Goal: Check status

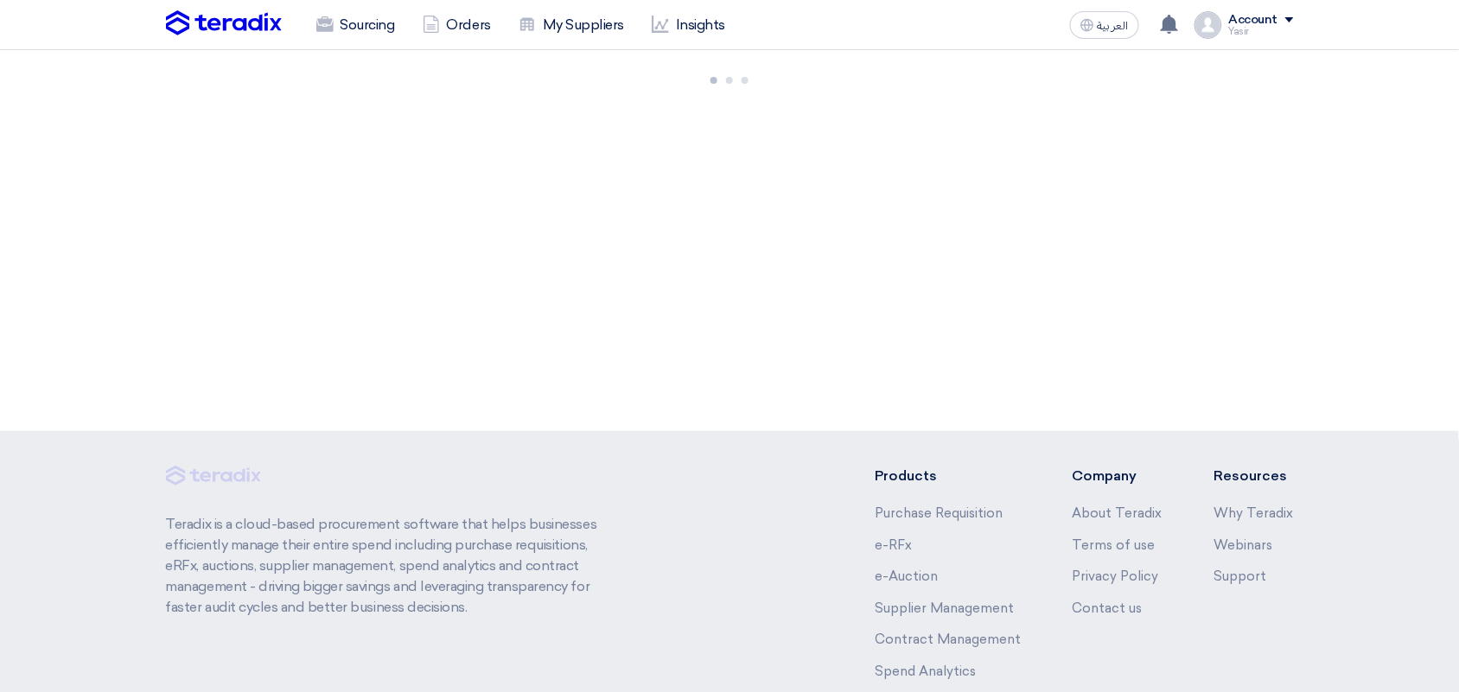
click at [1113, 27] on span "العربية" at bounding box center [1112, 26] width 31 height 12
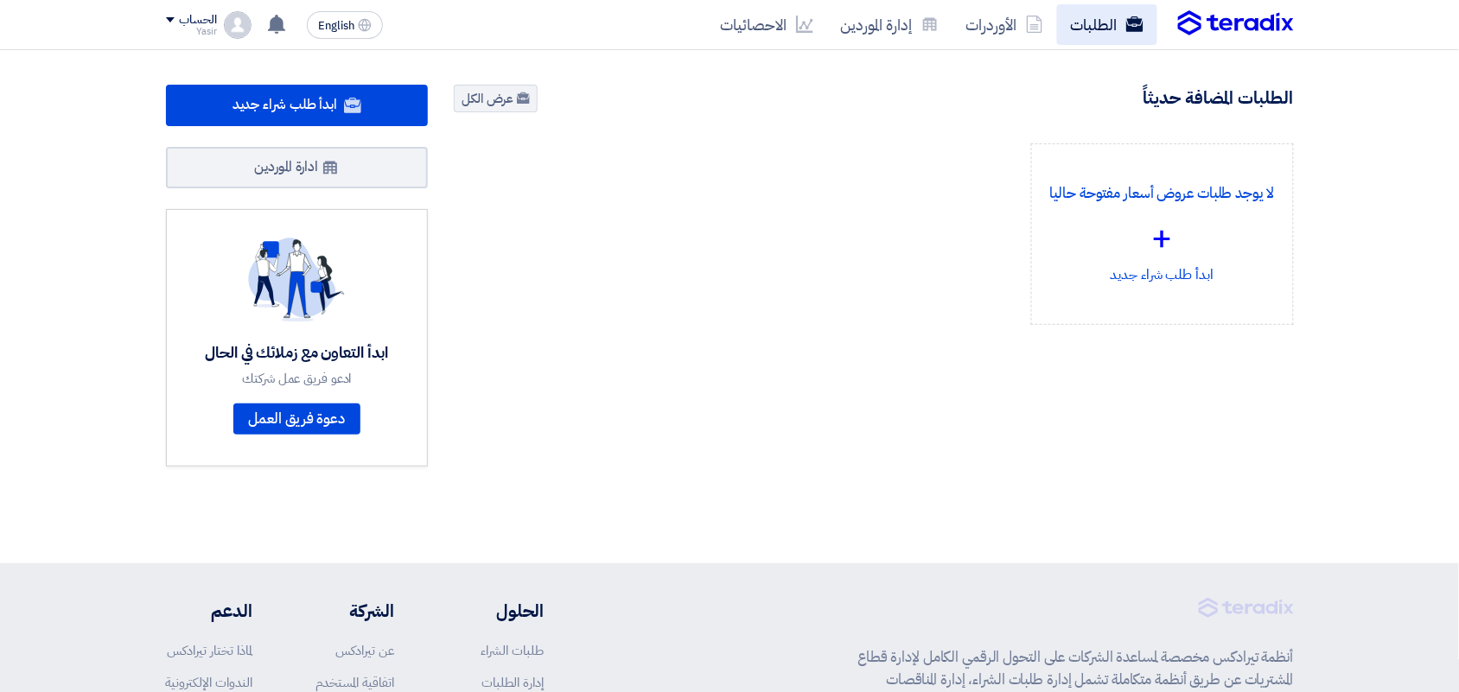
click at [1129, 32] on link "الطلبات" at bounding box center [1107, 24] width 100 height 41
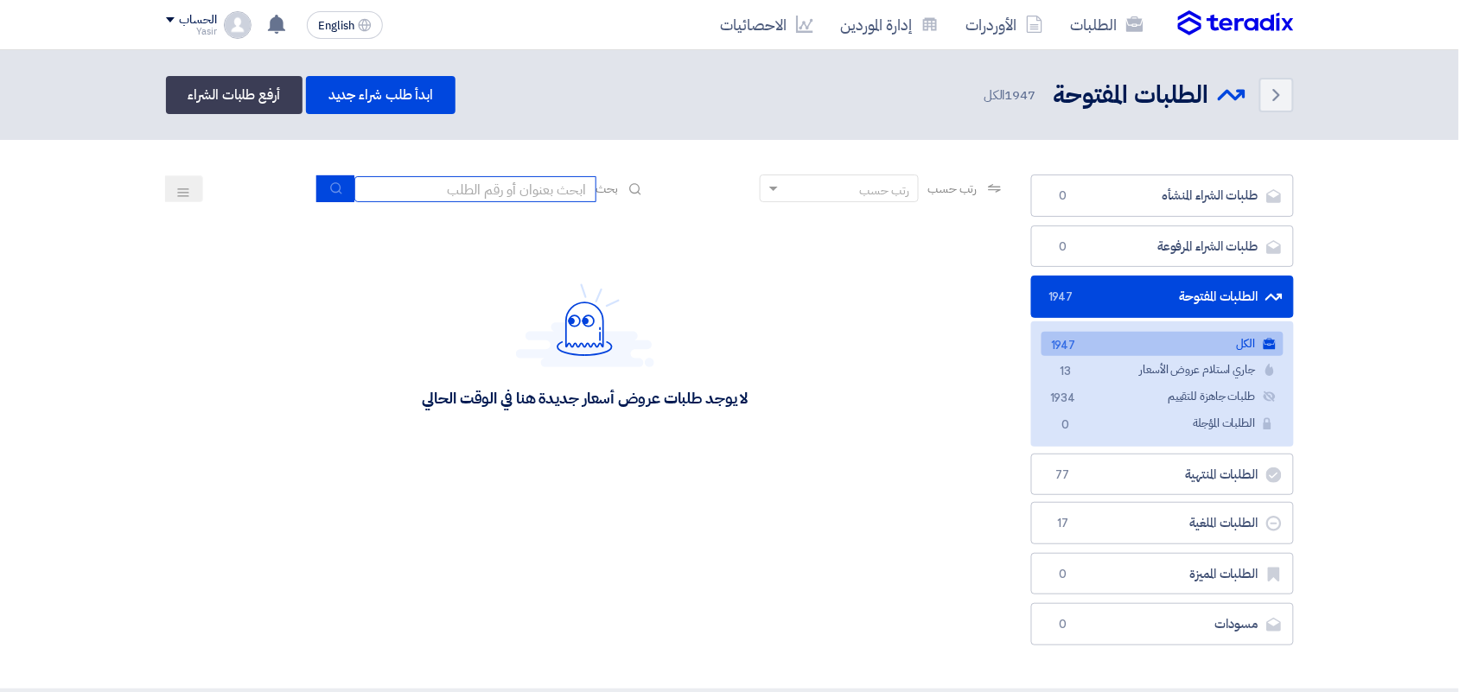
click at [525, 194] on input at bounding box center [475, 189] width 242 height 26
type input "8100015796"
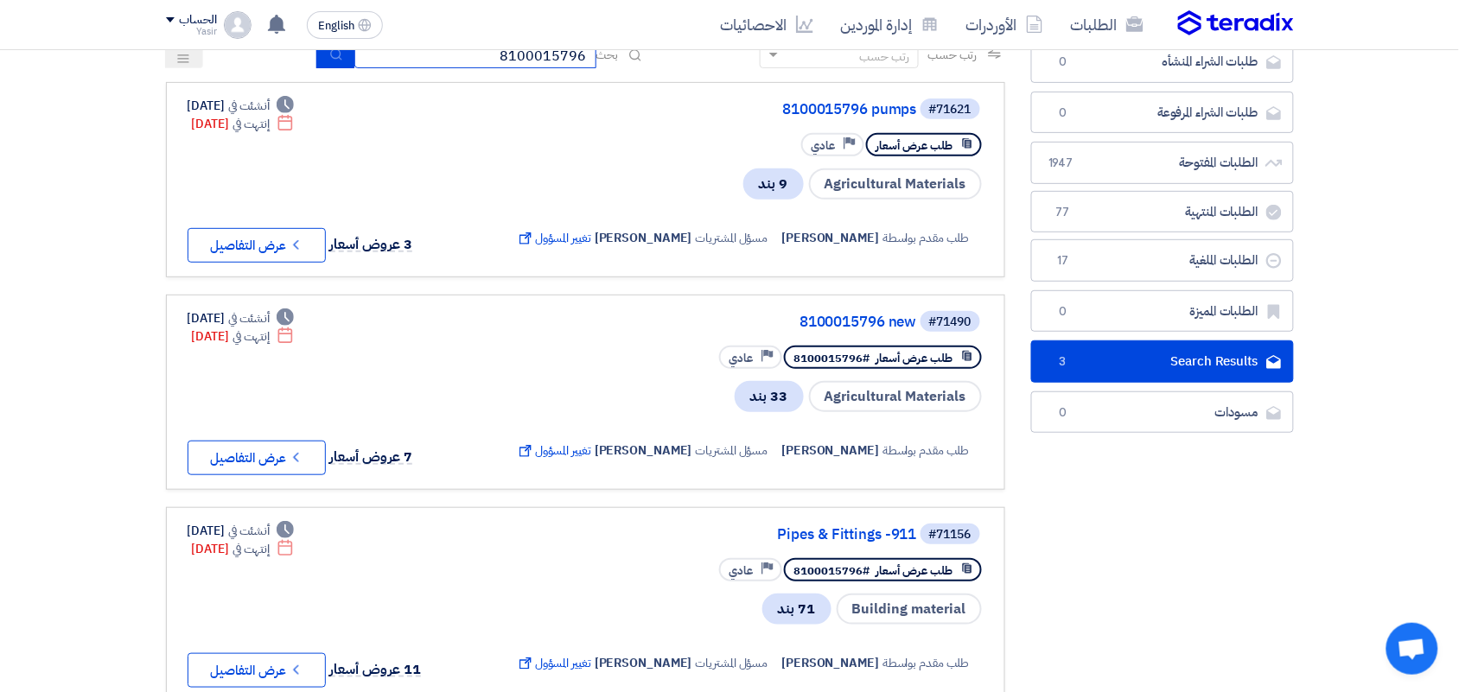
scroll to position [151, 0]
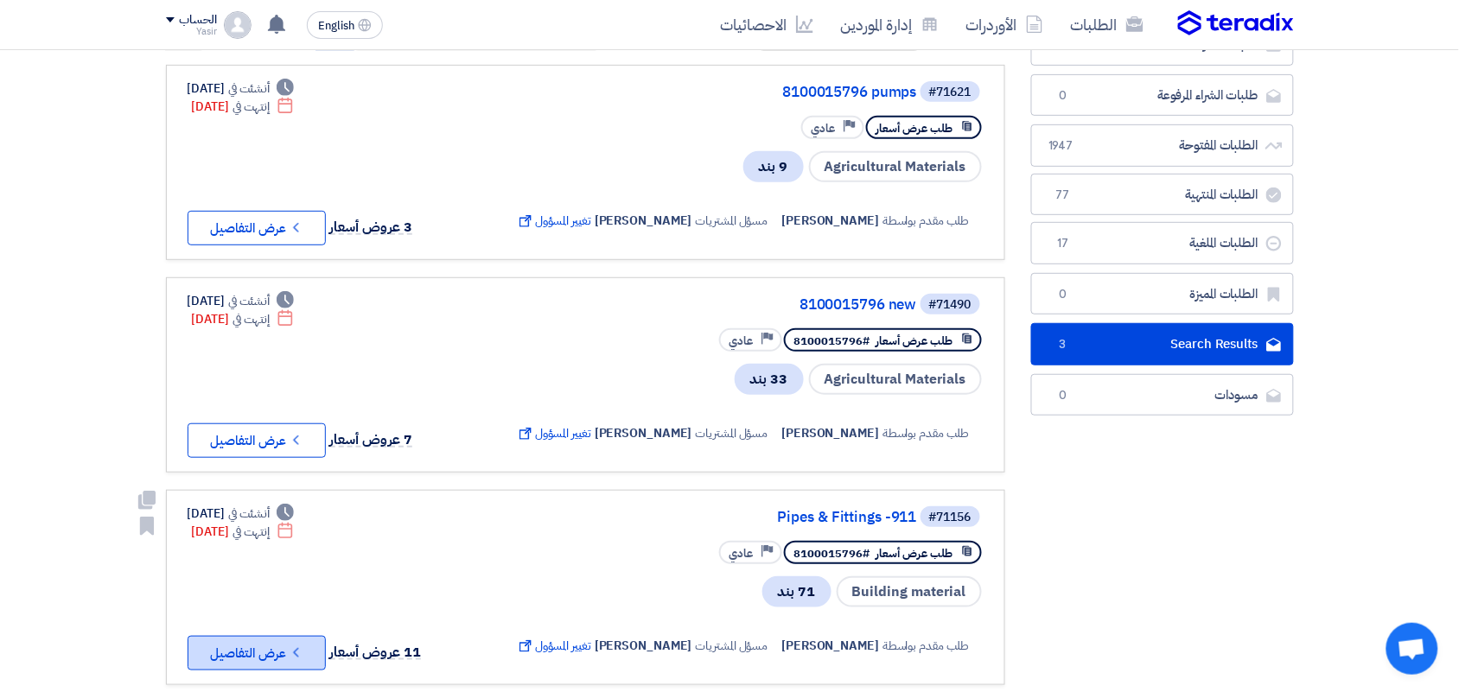
click at [307, 636] on button "Check details عرض التفاصيل" at bounding box center [257, 653] width 138 height 35
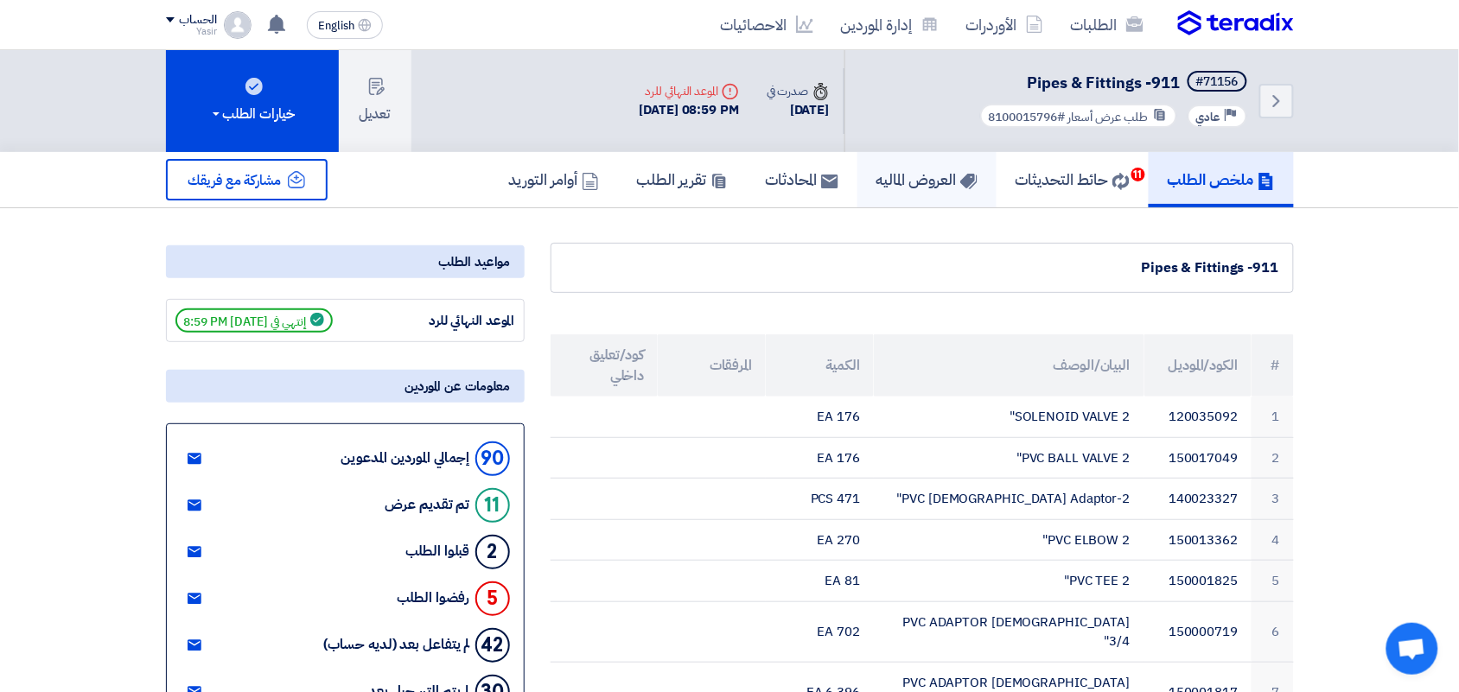
click at [894, 186] on h5 "العروض الماليه" at bounding box center [926, 179] width 101 height 20
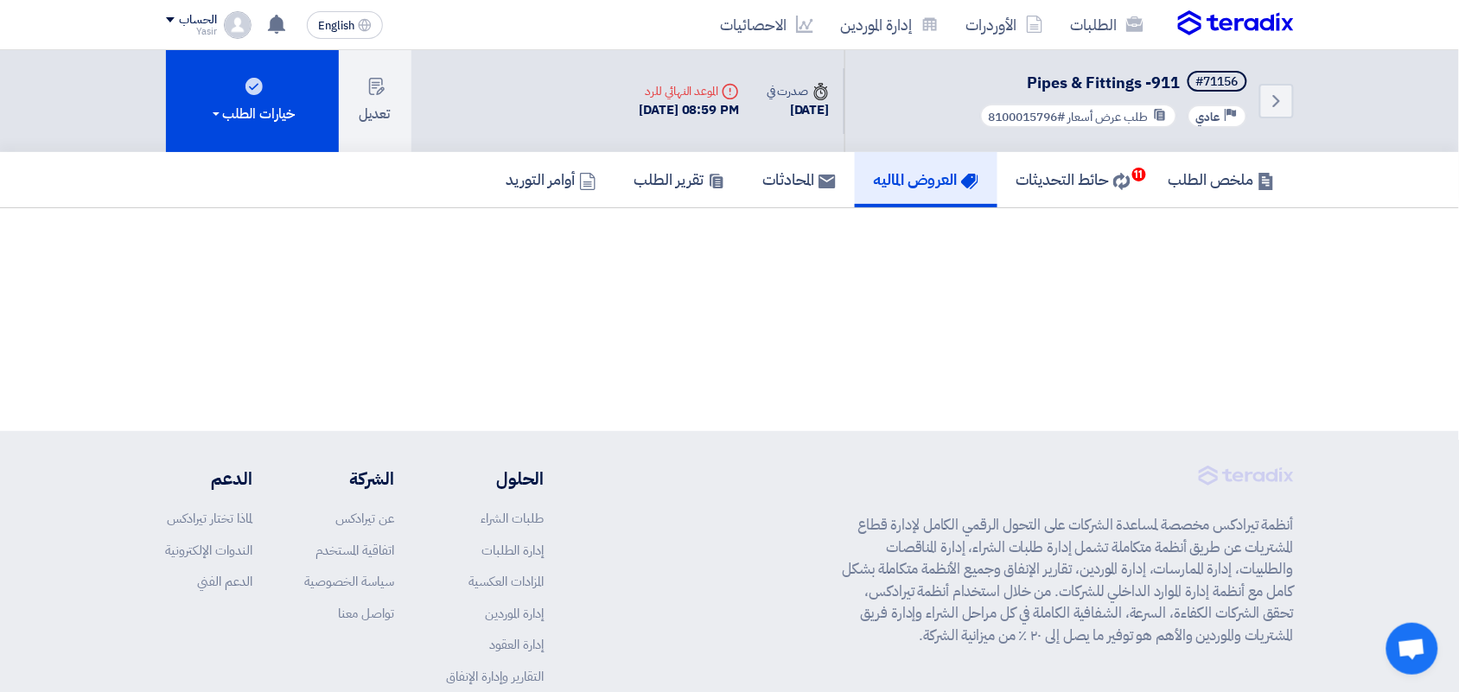
click at [901, 179] on h5 "العروض الماليه" at bounding box center [926, 179] width 105 height 20
click at [1044, 169] on h5 "حائط التحديثات 11" at bounding box center [1073, 179] width 114 height 20
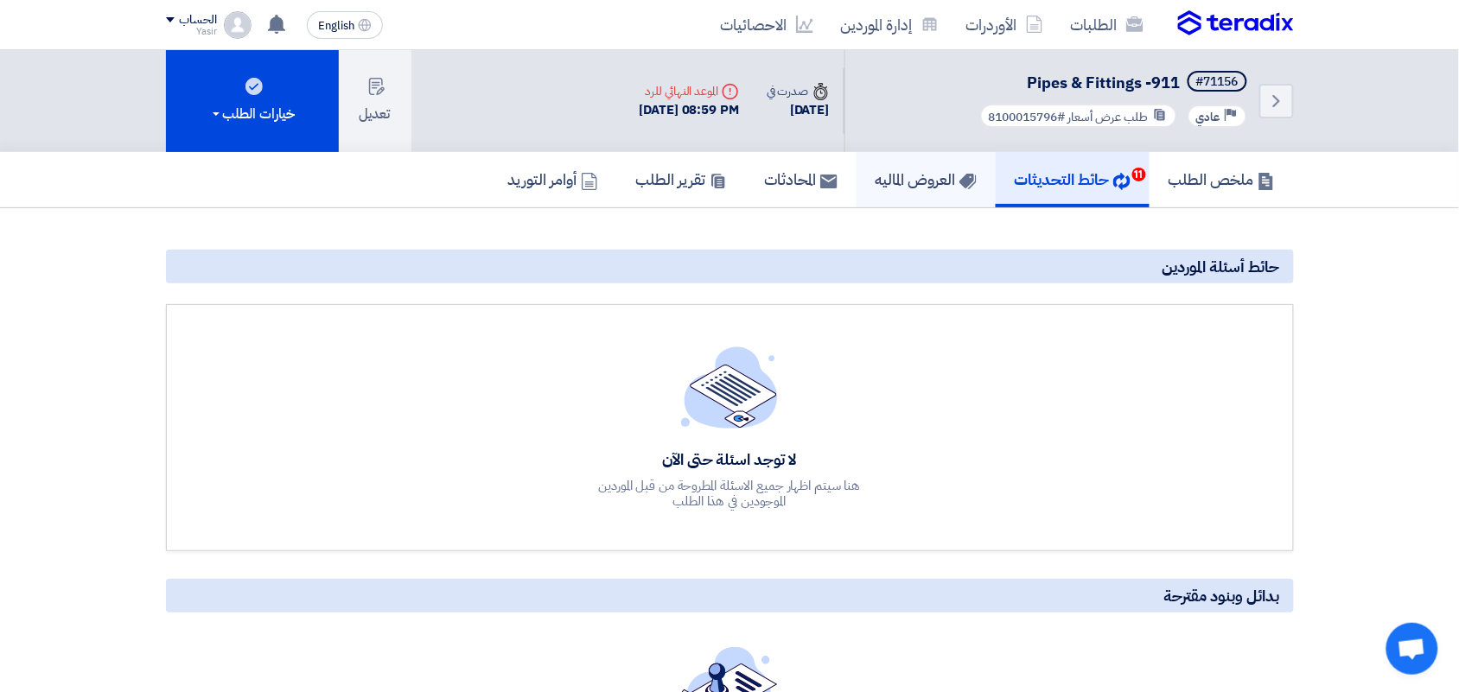
click at [910, 183] on h5 "العروض الماليه" at bounding box center [925, 179] width 101 height 20
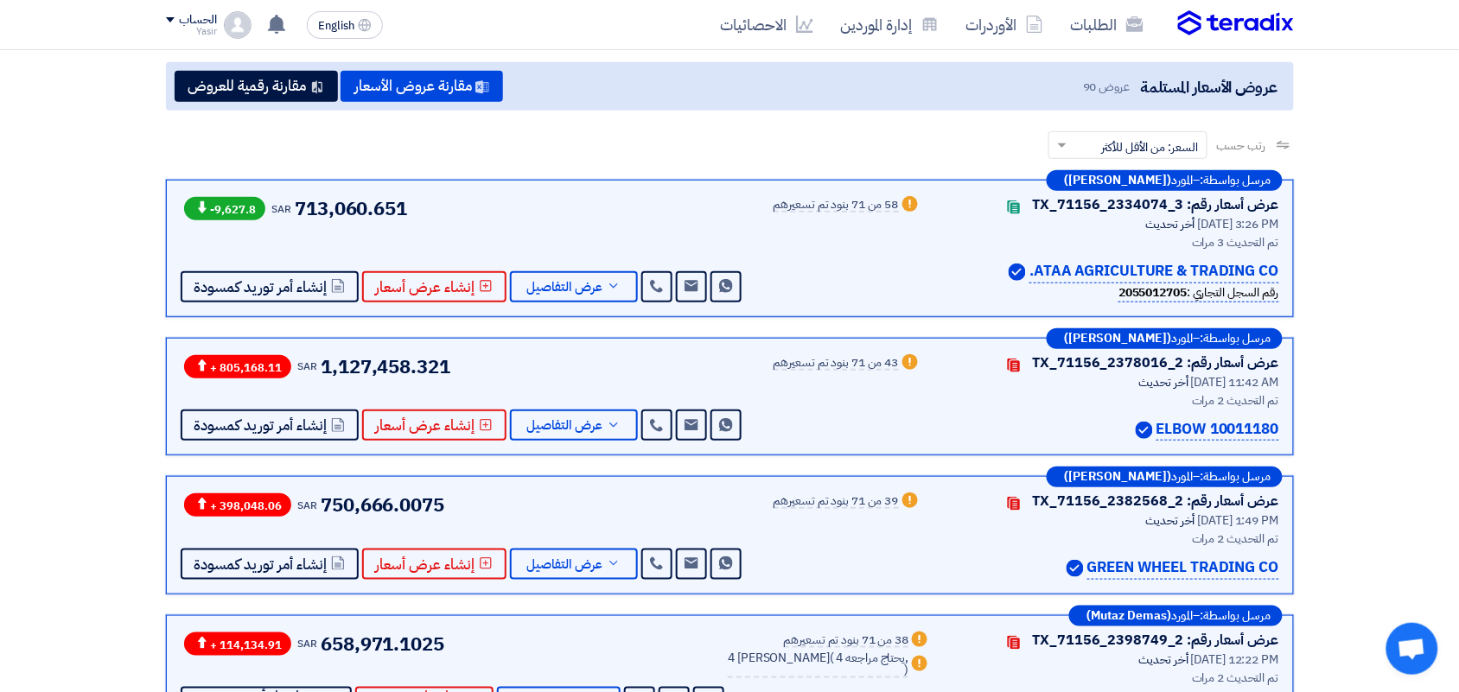
scroll to position [219, 0]
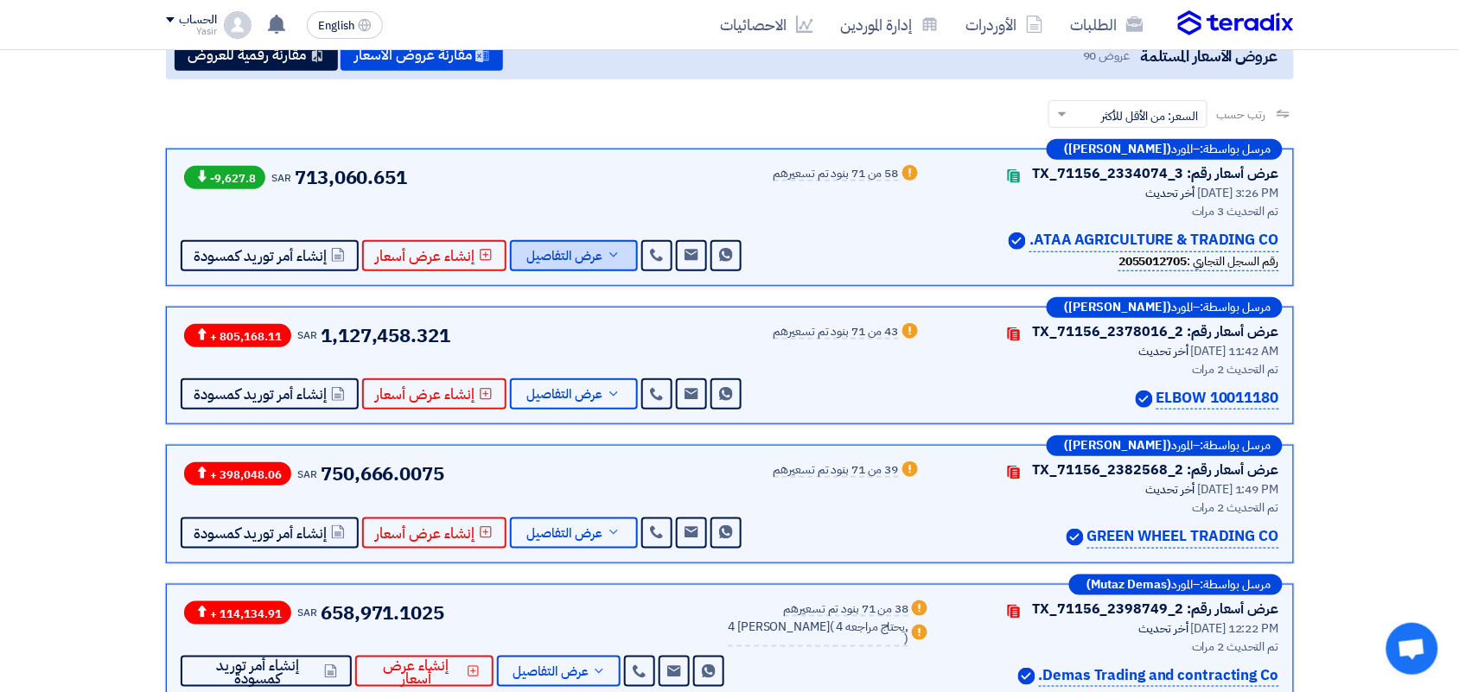
click at [583, 252] on span "عرض التفاصيل" at bounding box center [565, 256] width 76 height 13
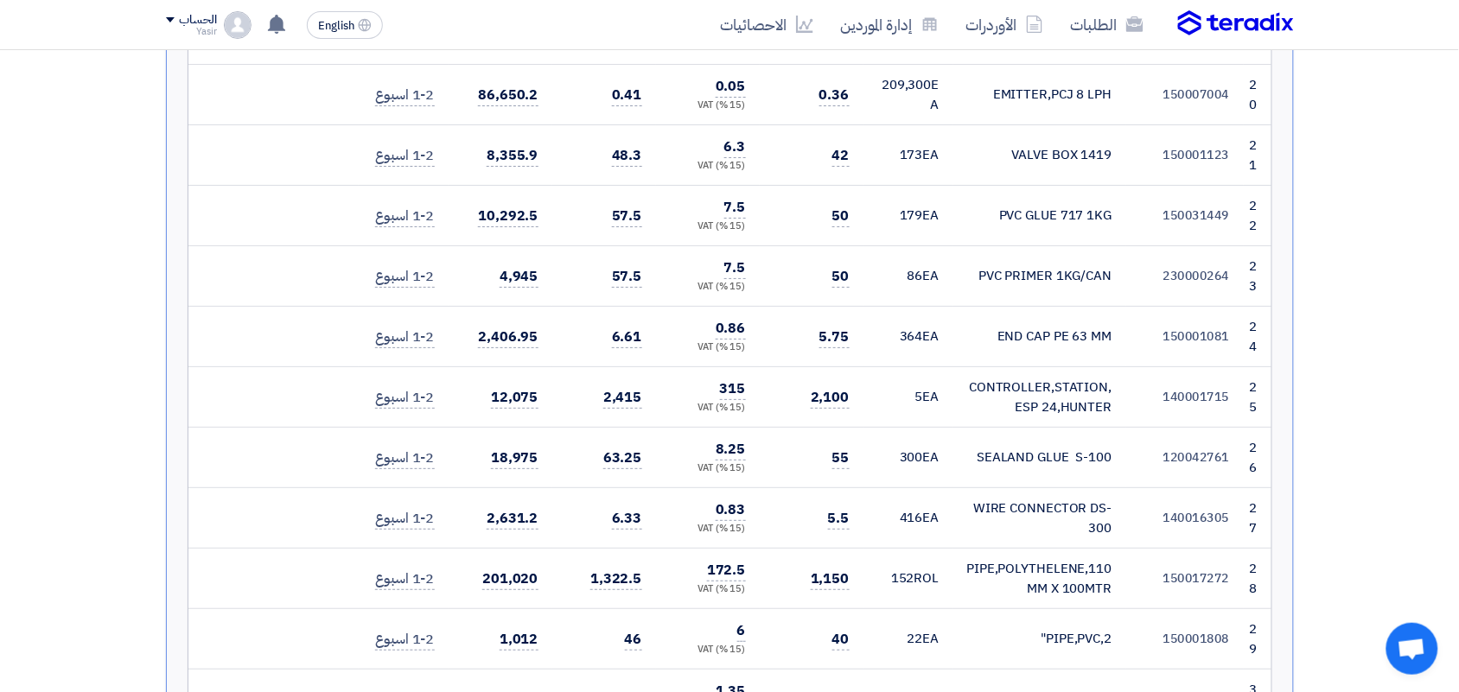
scroll to position [1845, 0]
